Goal: Complete application form: Complete application form

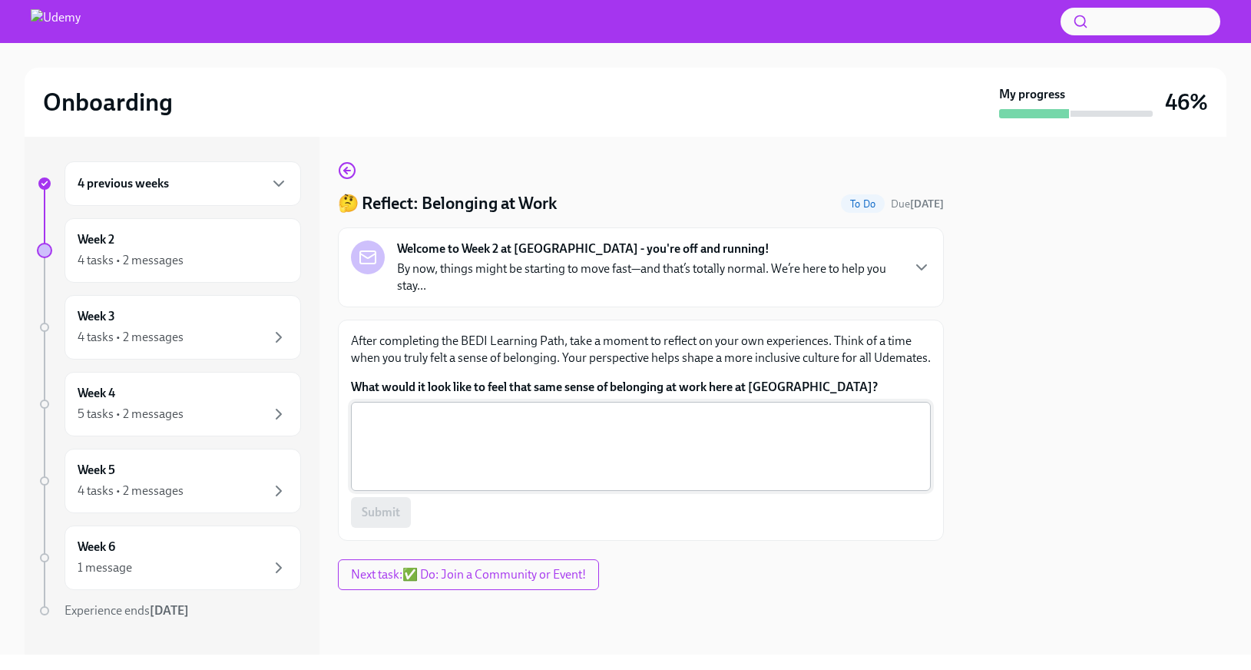
click at [495, 434] on textarea "What would it look like to feel that same sense of belonging at work here at [G…" at bounding box center [640, 446] width 561 height 74
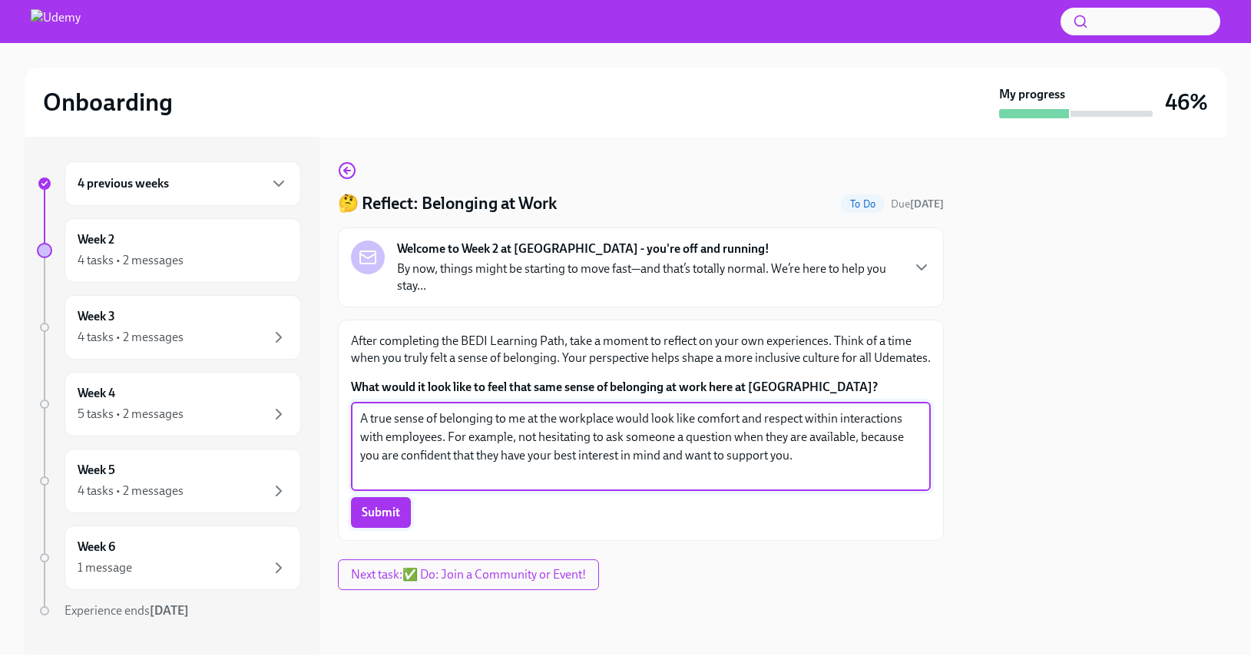
type textarea "A true sense of belonging to me at the workplace would look like comfort and re…"
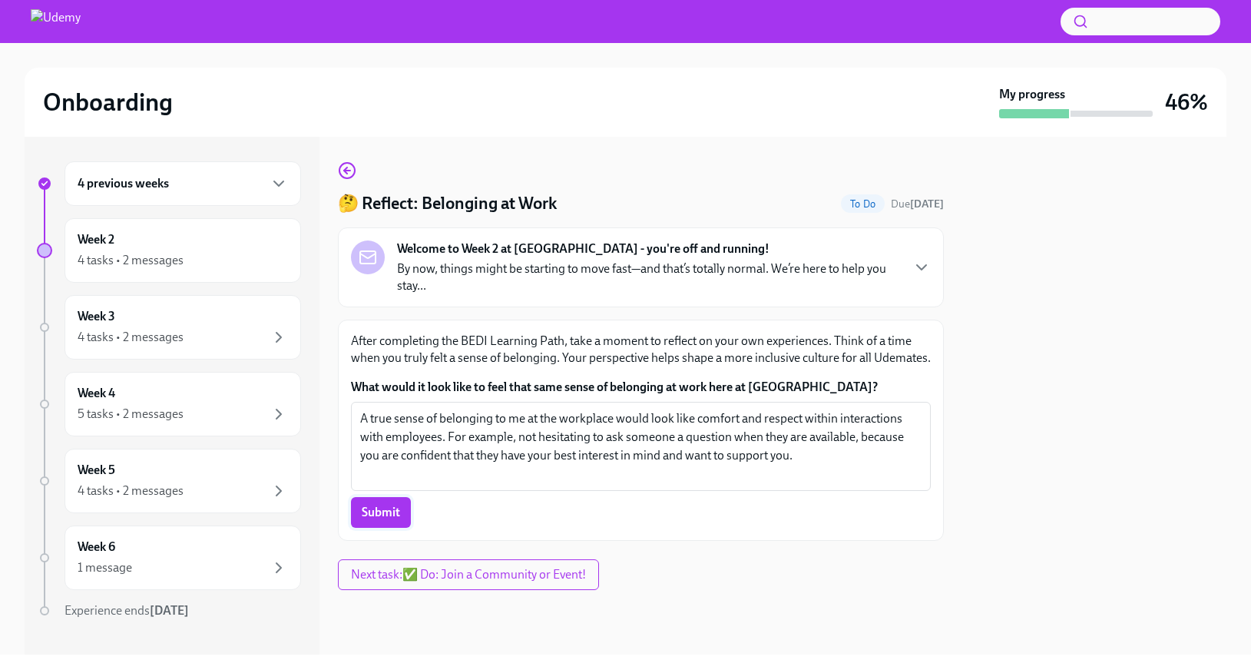
click at [382, 521] on button "Submit" at bounding box center [381, 512] width 60 height 31
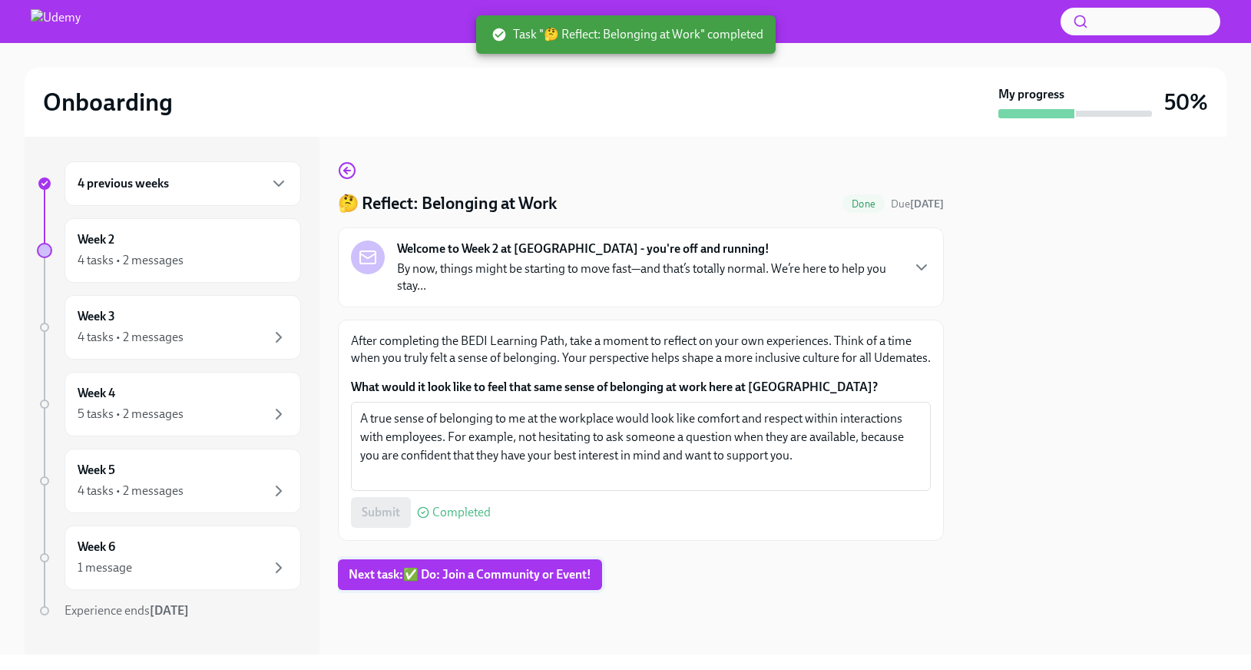
click at [562, 573] on span "Next task : ✅ Do: Join a Community or Event!" at bounding box center [470, 574] width 243 height 15
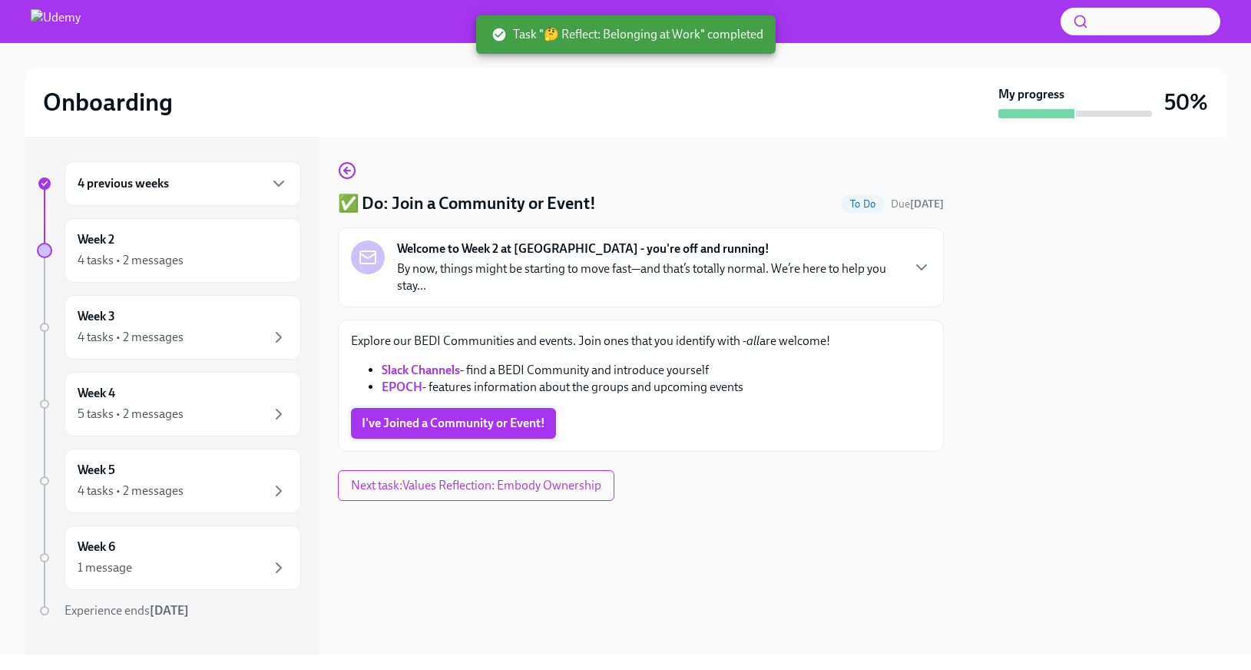
click at [505, 422] on span "I've Joined a Community or Event!" at bounding box center [454, 422] width 184 height 15
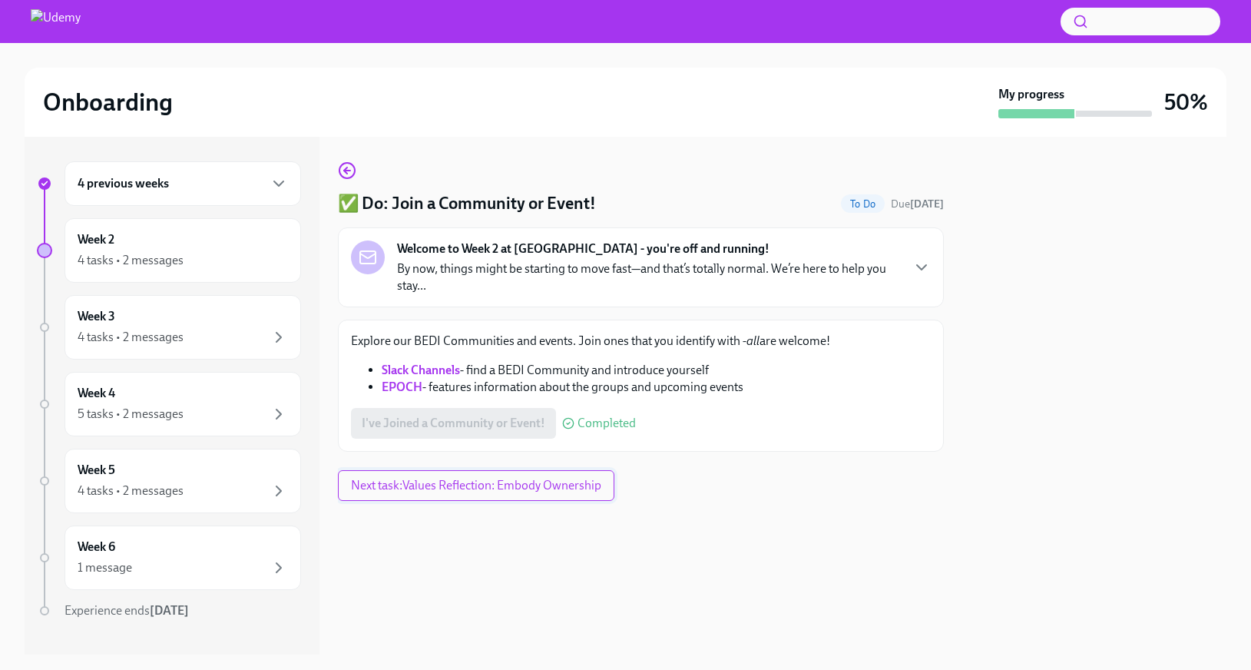
click at [527, 488] on span "Next task : Values Reflection: Embody Ownership" at bounding box center [476, 485] width 250 height 15
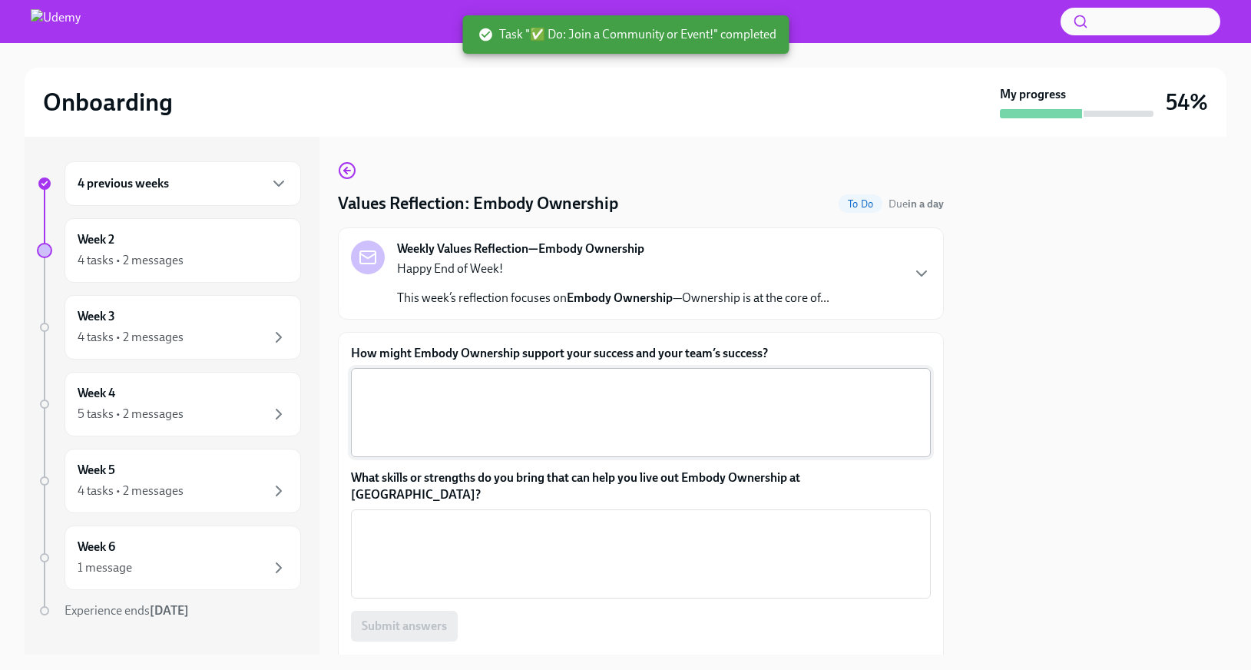
click at [464, 390] on textarea "How might Embody Ownership support your success and your team’s success?" at bounding box center [640, 413] width 561 height 74
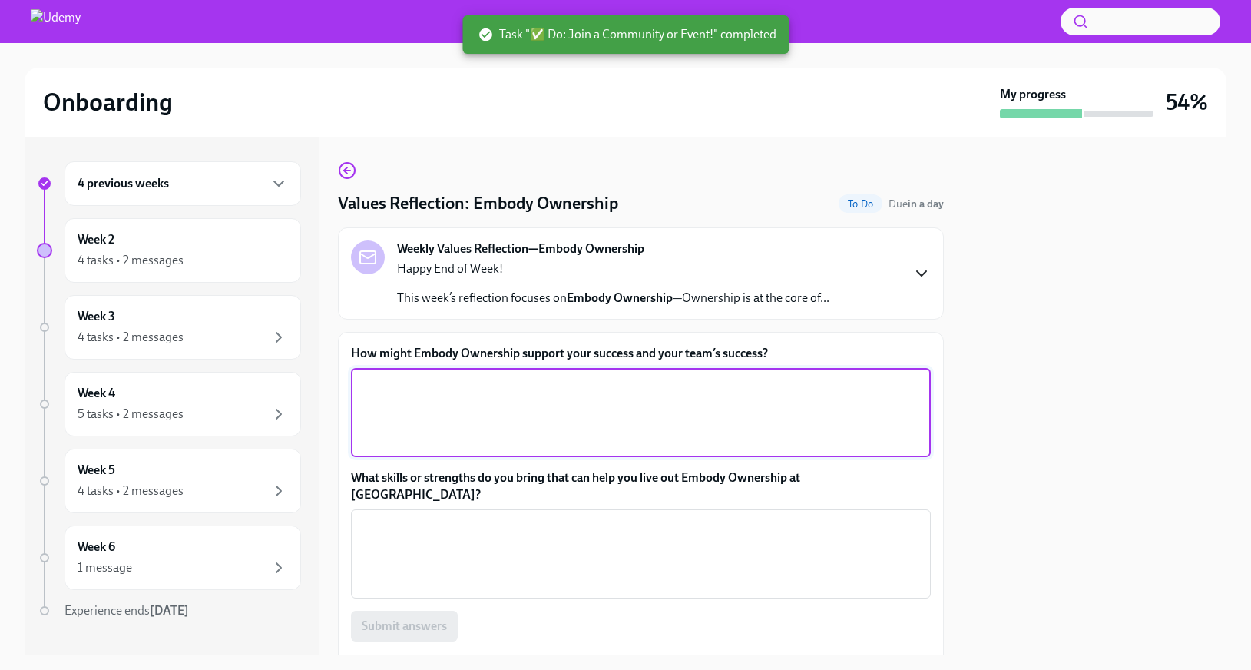
click at [924, 276] on icon "button" at bounding box center [921, 273] width 18 height 18
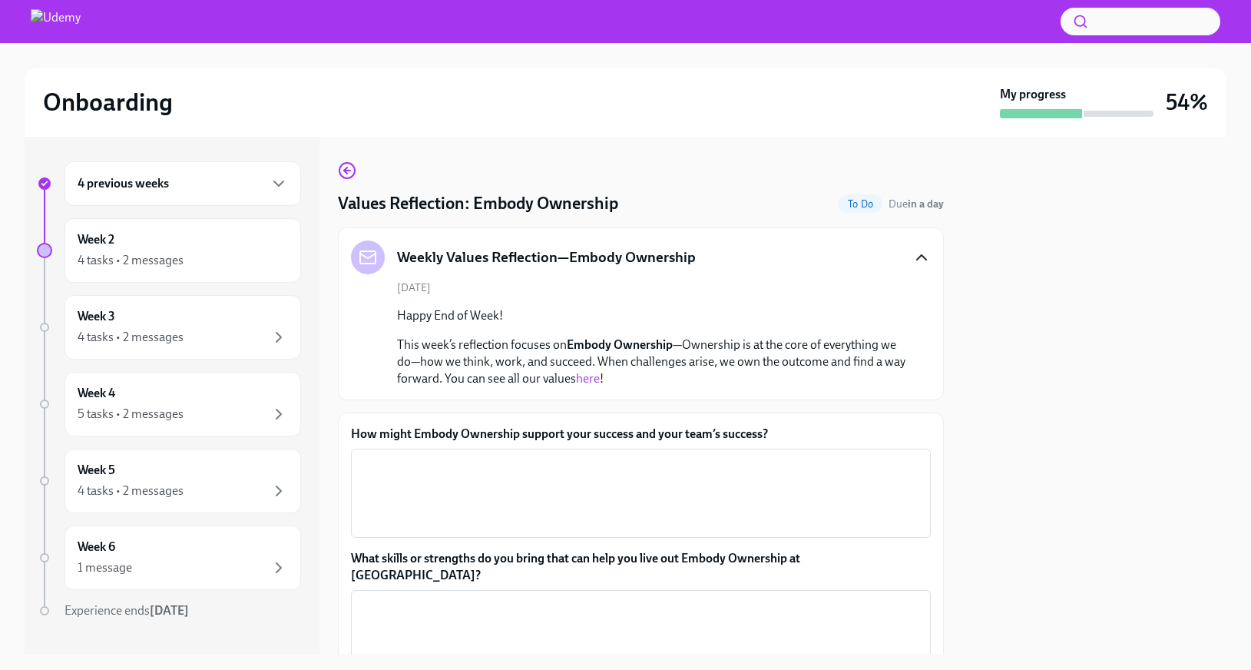
click at [594, 378] on link "here" at bounding box center [588, 378] width 24 height 15
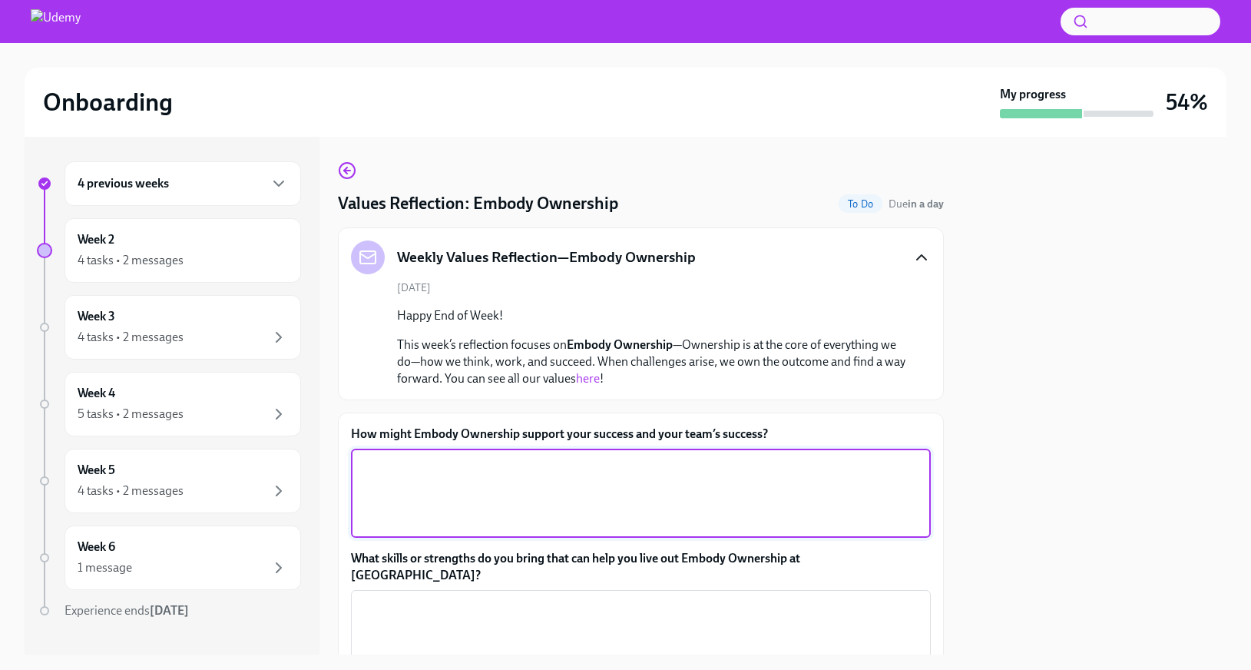
click at [673, 462] on textarea "How might Embody Ownership support your success and your team’s success?" at bounding box center [640, 493] width 561 height 74
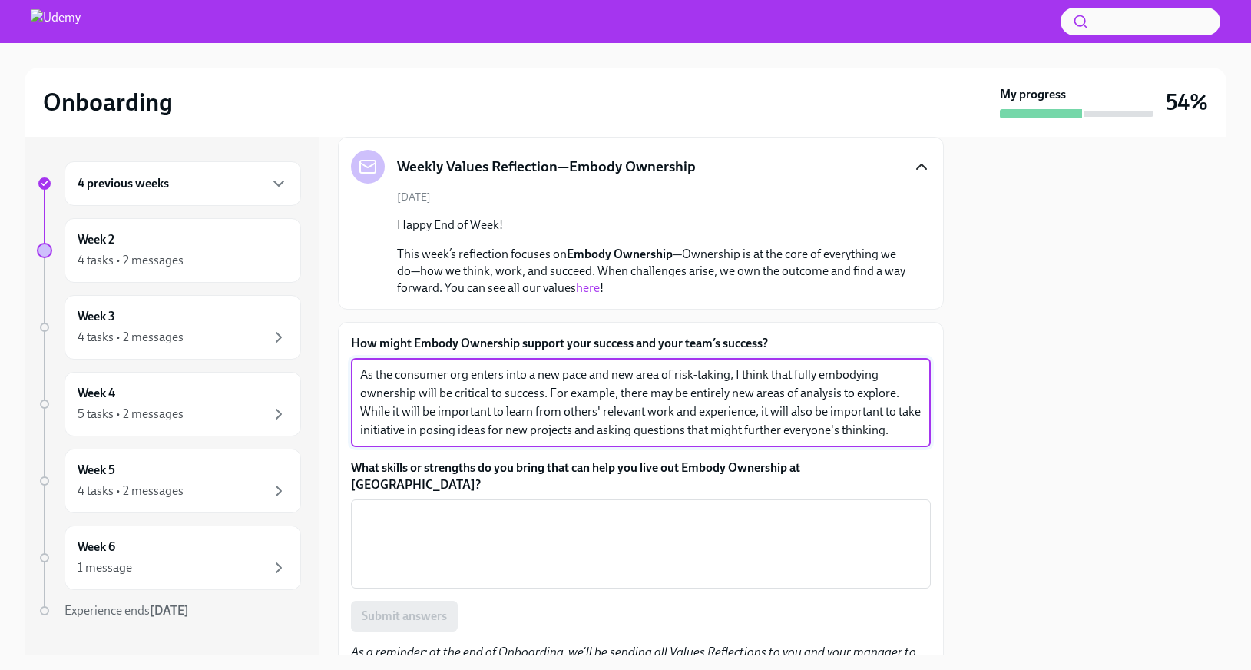
scroll to position [95, 0]
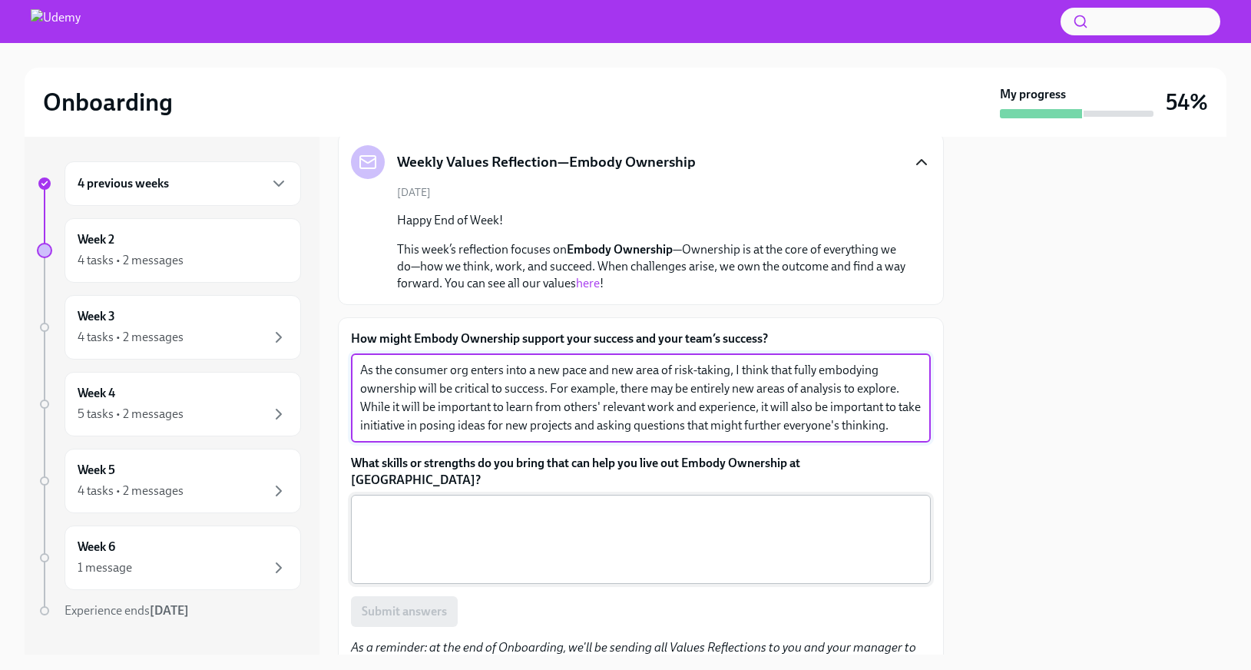
type textarea "As the consumer org enters into a new pace and new area of risk-taking, I think…"
click at [564, 530] on textarea "What skills or strengths do you bring that can help you live out Embody Ownersh…" at bounding box center [640, 539] width 561 height 74
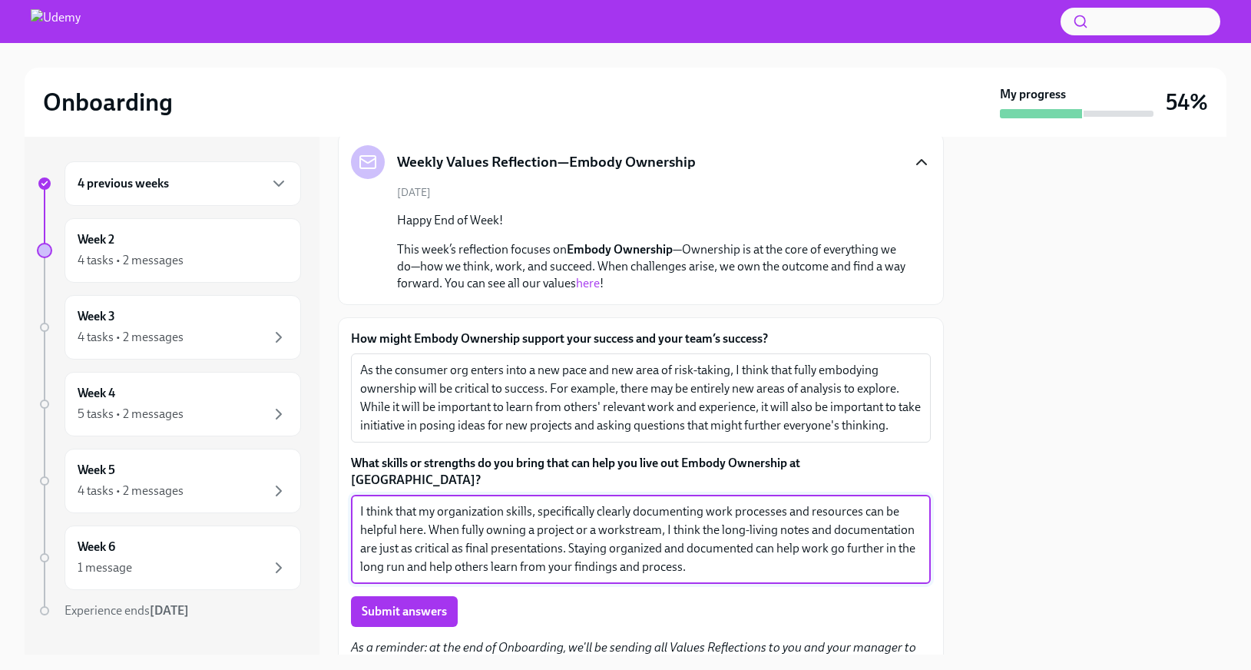
scroll to position [159, 0]
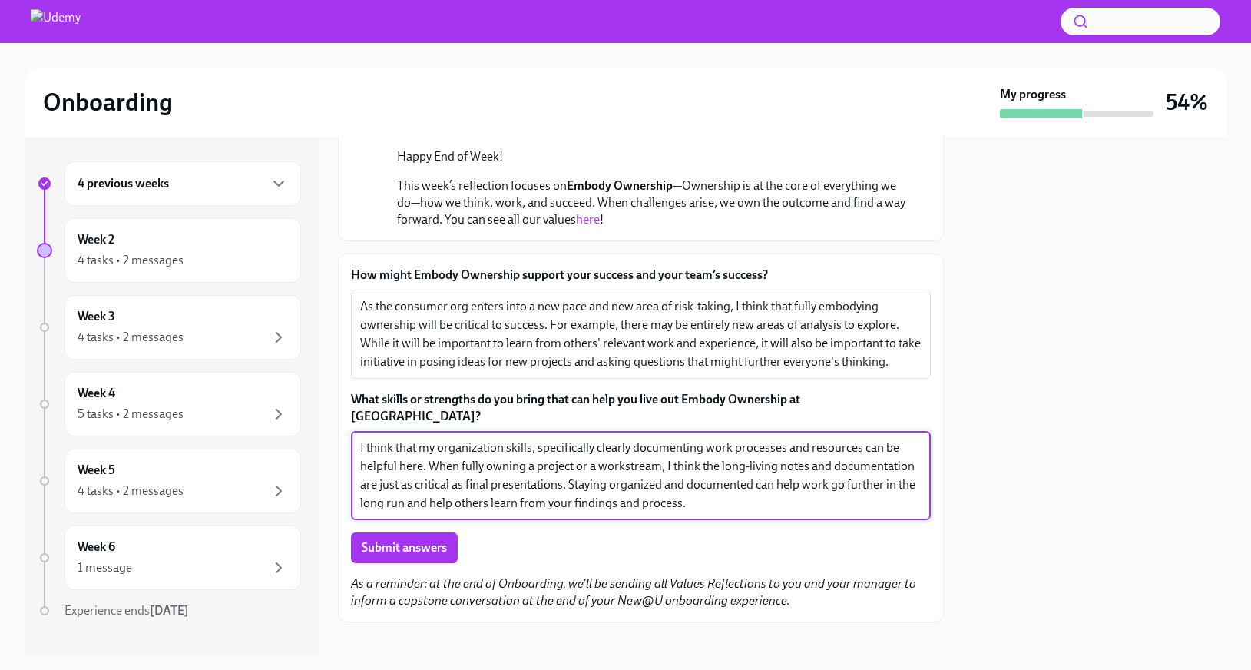
click at [715, 455] on textarea "I think that my organization skills, specifically clearly documenting work proc…" at bounding box center [640, 476] width 561 height 74
click at [721, 493] on textarea "I think that my organization skills, specifically clearly documenting work proc…" at bounding box center [640, 476] width 561 height 74
click at [754, 474] on textarea "I think that my organization skills, specifically clearly documenting work proc…" at bounding box center [640, 476] width 561 height 74
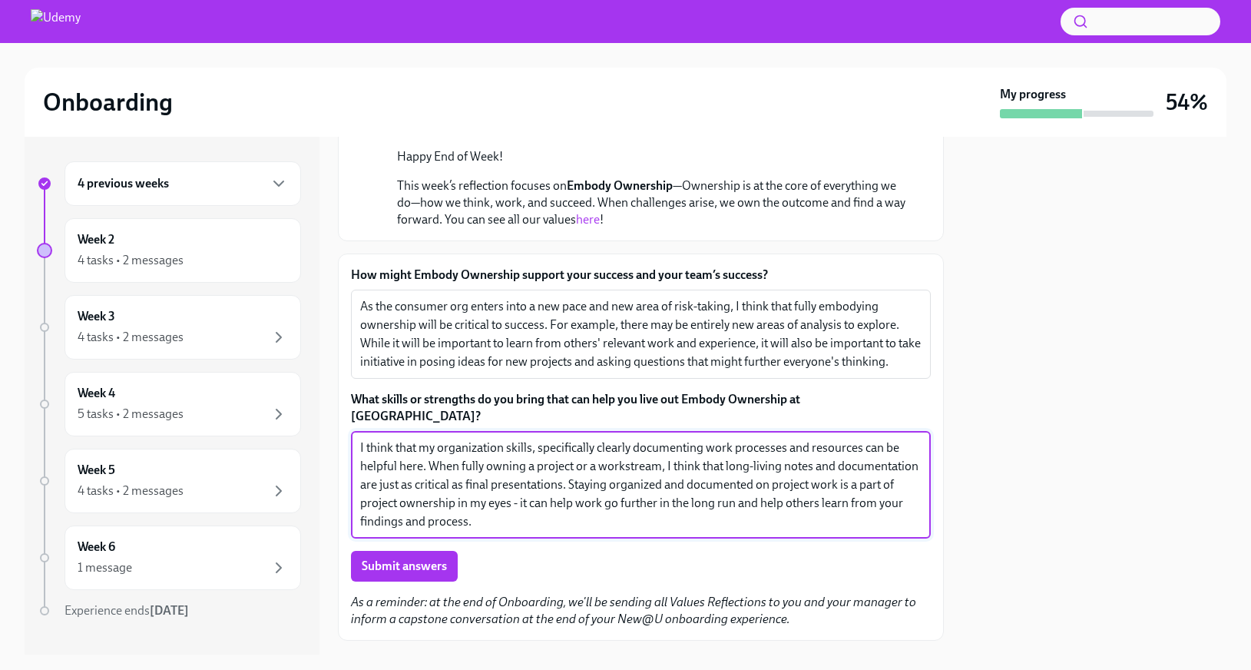
click at [727, 507] on textarea "I think that my organization skills, specifically clearly documenting work proc…" at bounding box center [640, 485] width 561 height 92
click at [624, 452] on textarea "I think that my organization skills, specifically clearly documenting work proc…" at bounding box center [640, 485] width 561 height 92
type textarea "I think that my organization skills, specifically clearly documenting work proc…"
click at [392, 558] on span "Submit answers" at bounding box center [404, 565] width 85 height 15
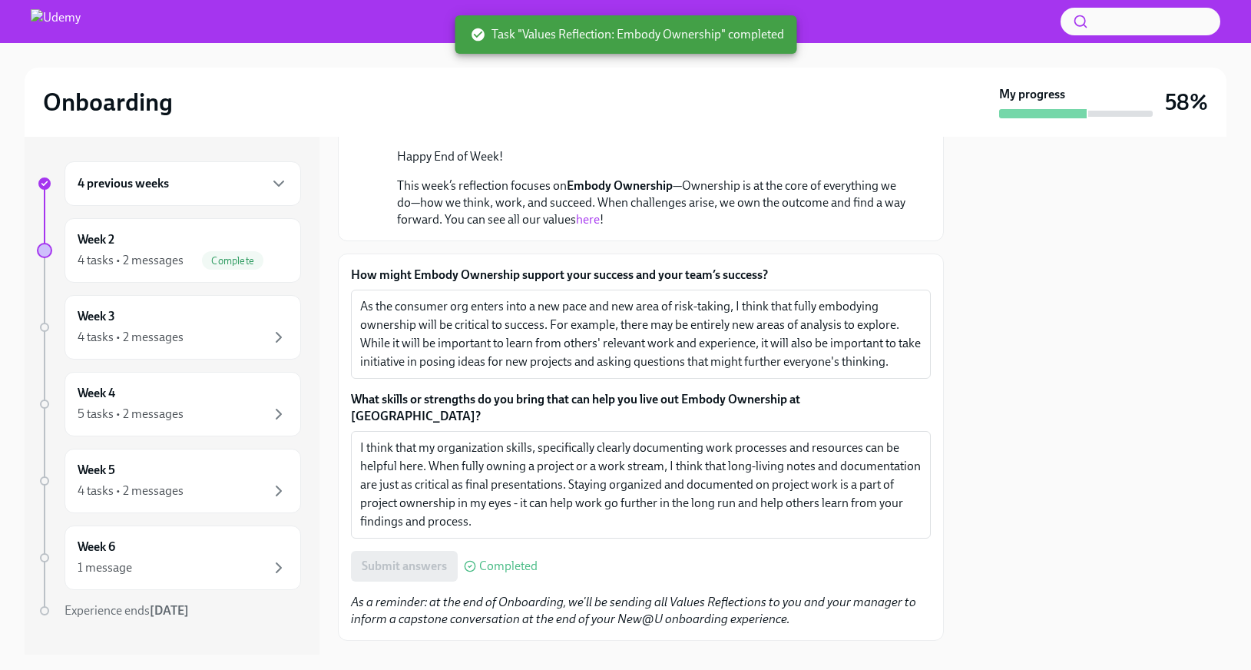
scroll to position [177, 0]
